Goal: Task Accomplishment & Management: Use online tool/utility

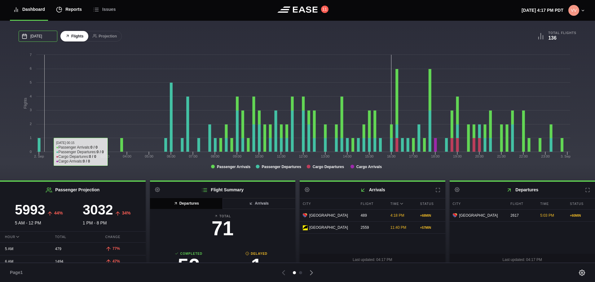
drag, startPoint x: 37, startPoint y: 33, endPoint x: 68, endPoint y: 20, distance: 34.3
click at [66, 20] on div "Dashboard Reports Issues 11 [DATE] 4:17 PM PDT Settings Feed Status Submit Feed…" at bounding box center [297, 141] width 595 height 282
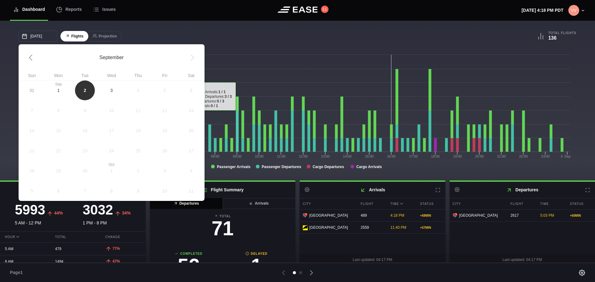
click at [240, 51] on div "[DATE] September Sun Mon Tue Wed Thu Fri Sat 31 [DATE] 2 3 4 5 6 7 8 9 10 11 12…" at bounding box center [298, 103] width 558 height 145
